Goal: Information Seeking & Learning: Learn about a topic

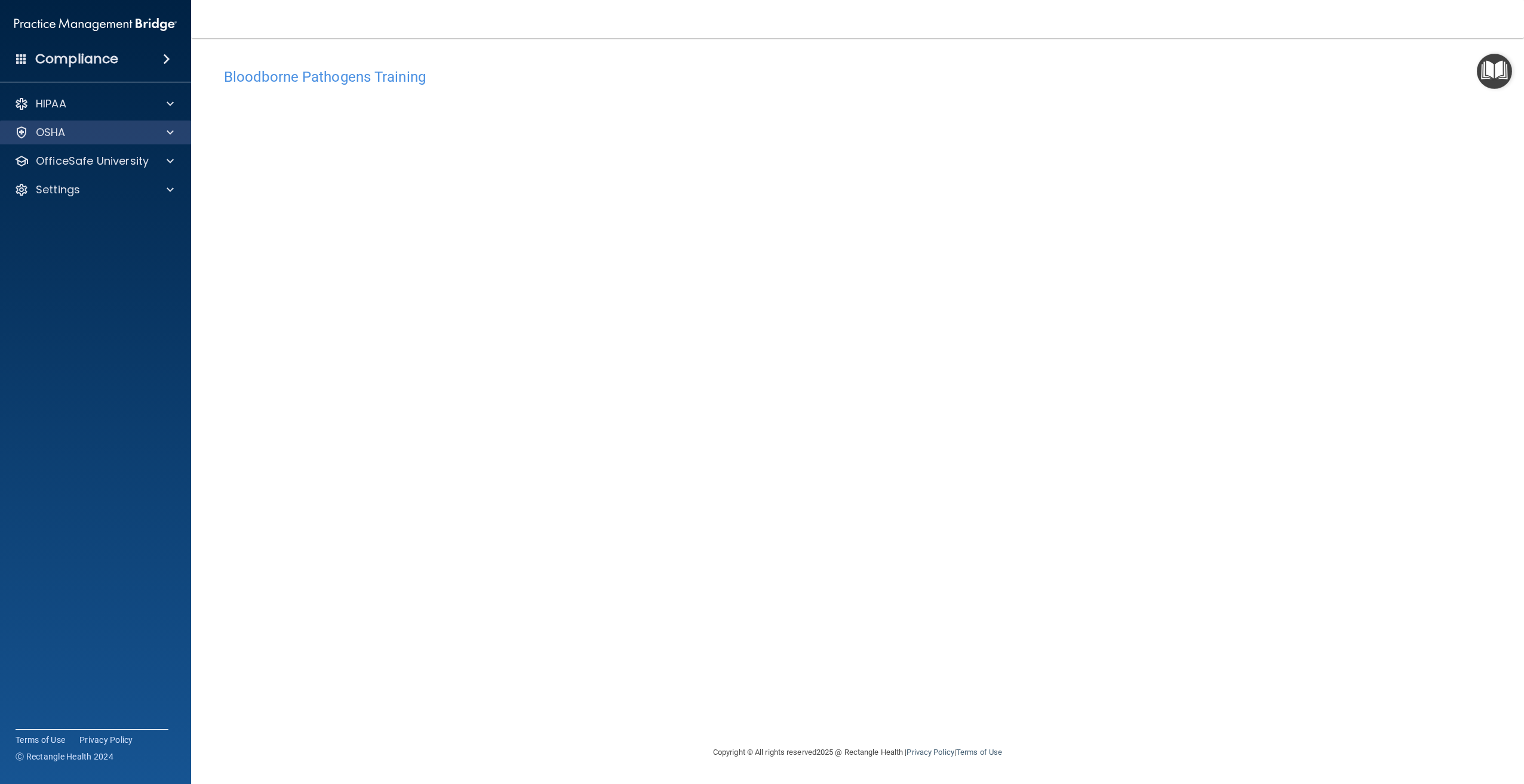
click at [91, 139] on div "OSHA" at bounding box center [95, 132] width 192 height 24
click at [96, 134] on div "OSHA" at bounding box center [79, 132] width 148 height 15
click at [96, 210] on div "OfficeSafe University" at bounding box center [95, 218] width 192 height 24
click at [100, 216] on p "OfficeSafe University" at bounding box center [92, 218] width 113 height 15
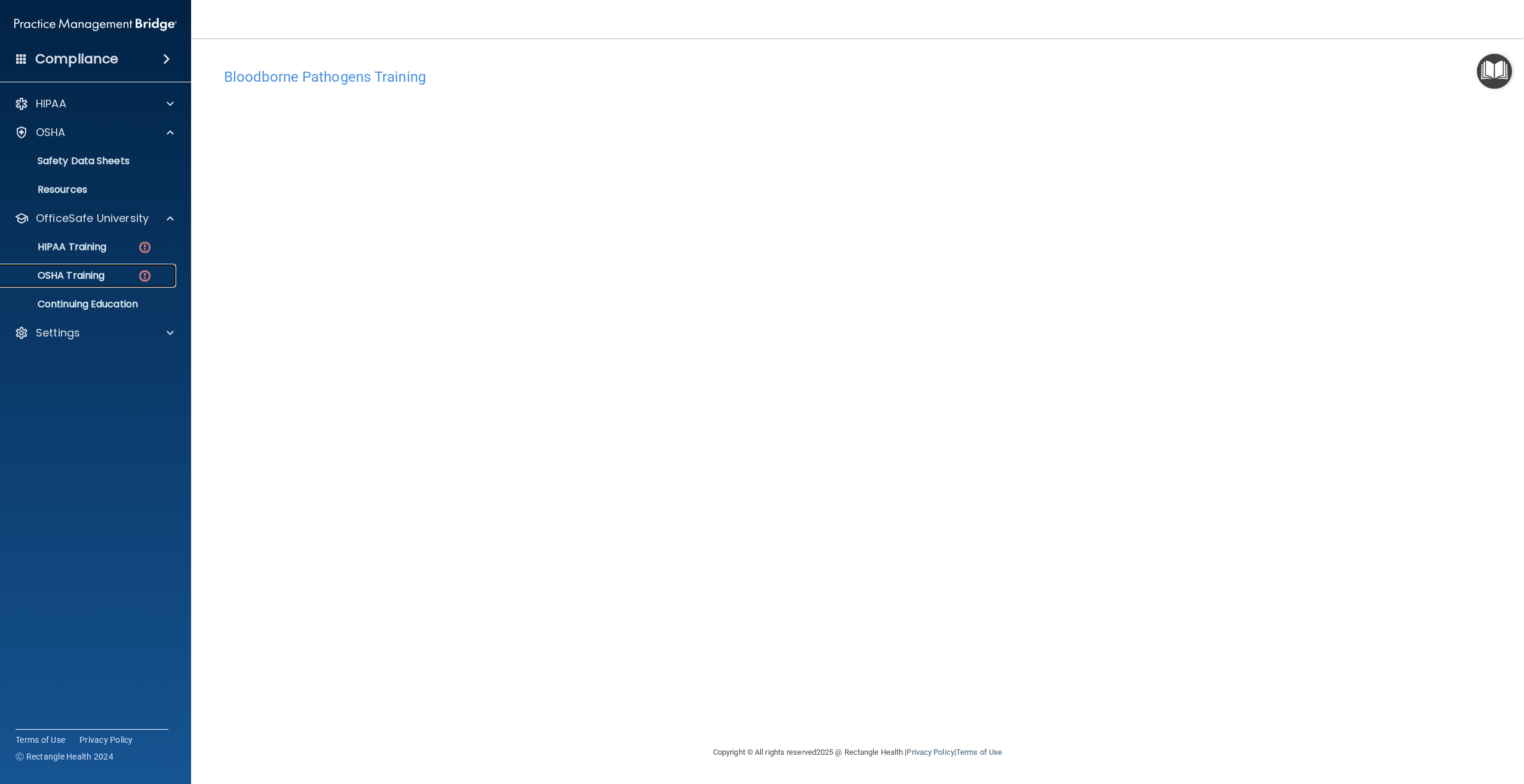
click at [113, 269] on link "OSHA Training" at bounding box center [82, 276] width 188 height 24
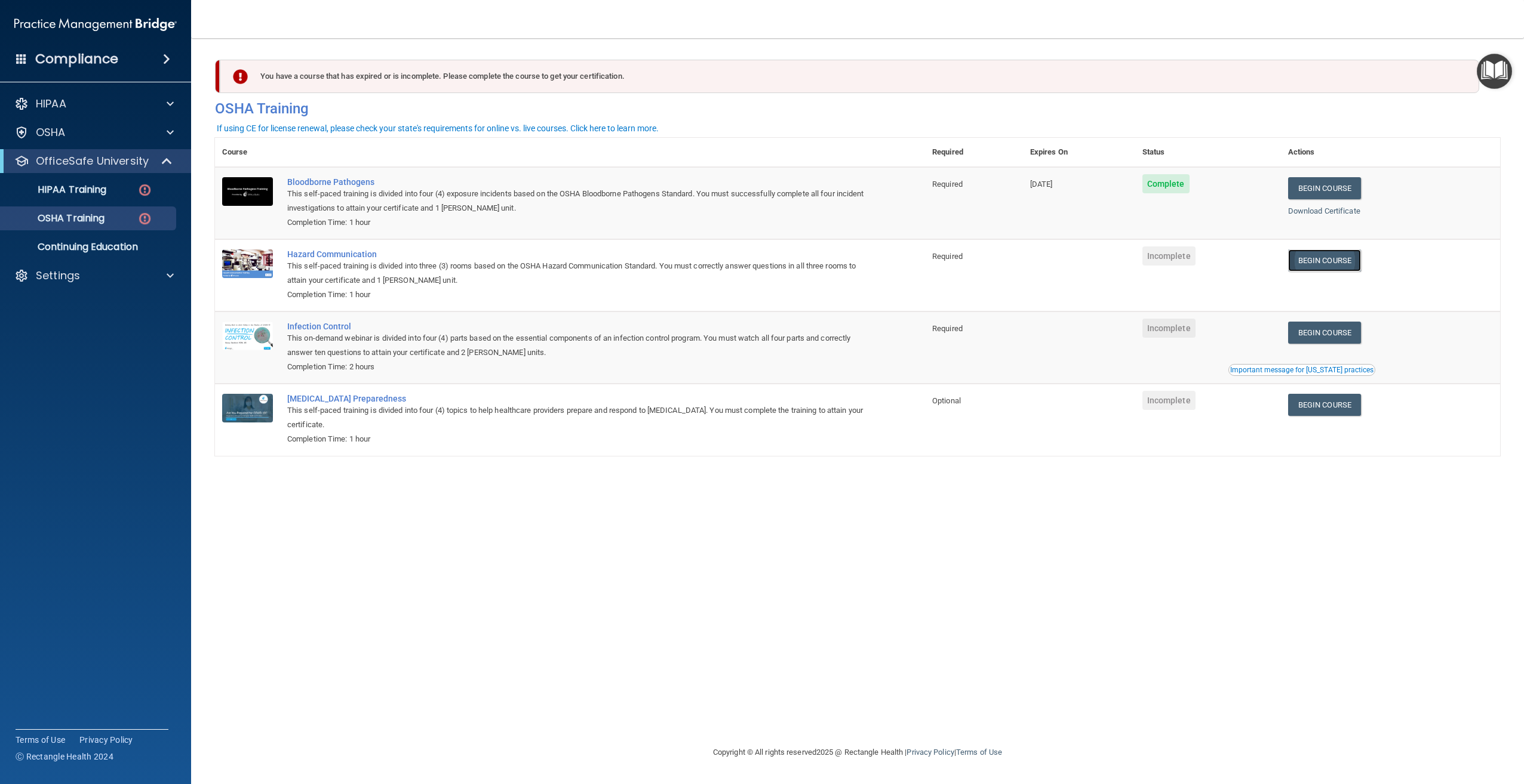
click at [1346, 265] on link "Begin Course" at bounding box center [1324, 260] width 73 height 22
